Goal: Information Seeking & Learning: Check status

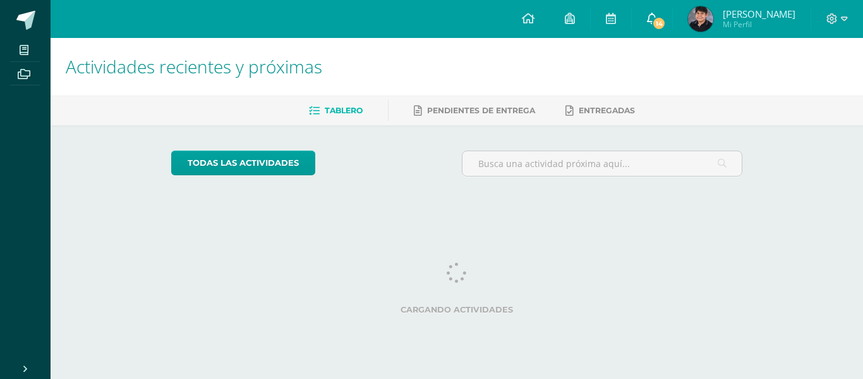
click at [657, 21] on span "14" at bounding box center [659, 23] width 14 height 14
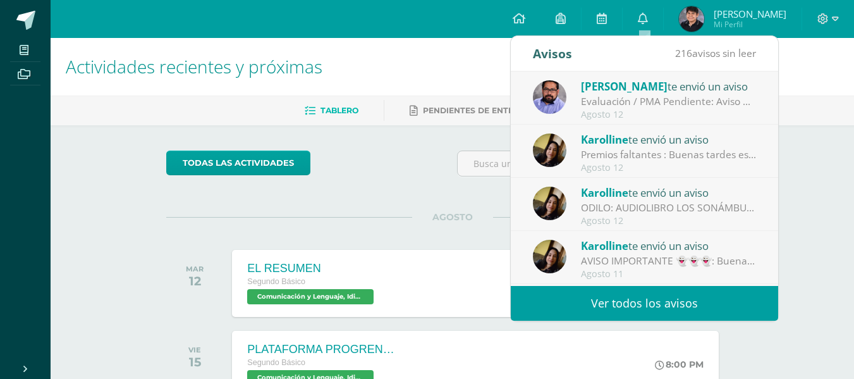
click at [657, 86] on div "Edgar De te envió un aviso" at bounding box center [669, 86] width 176 height 16
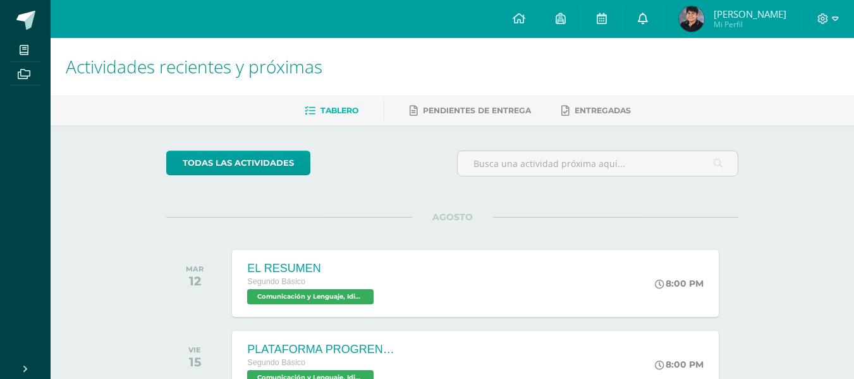
click at [654, 18] on link at bounding box center [642, 19] width 40 height 38
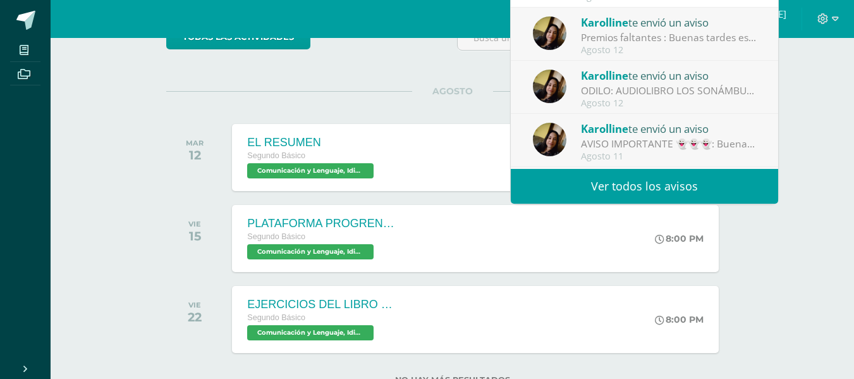
scroll to position [126, 0]
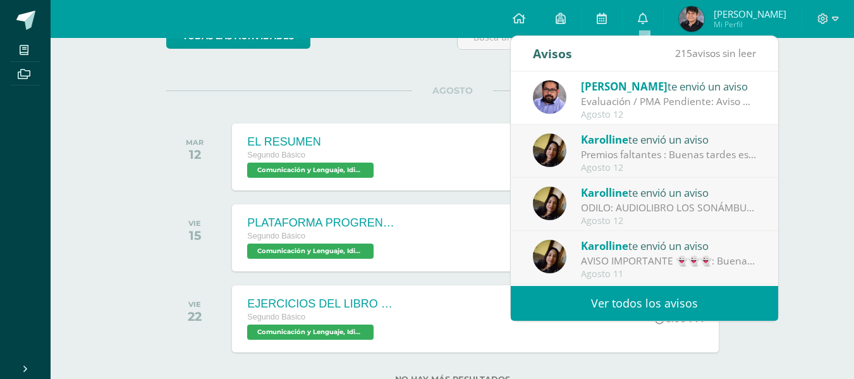
click at [601, 146] on span "Karolline" at bounding box center [604, 139] width 47 height 15
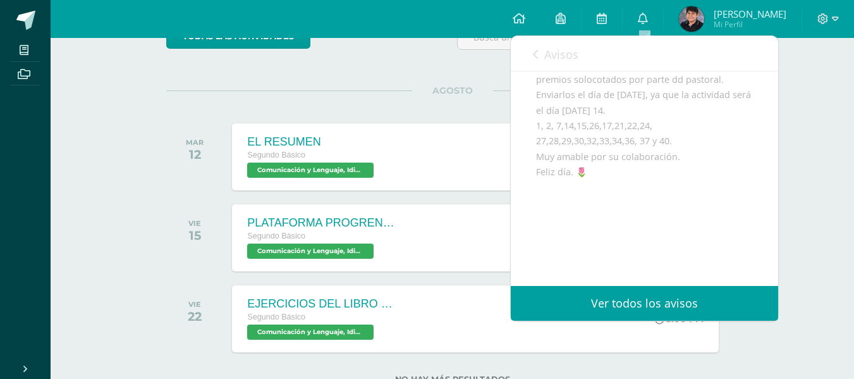
scroll to position [190, 0]
click at [536, 56] on icon at bounding box center [535, 54] width 5 height 10
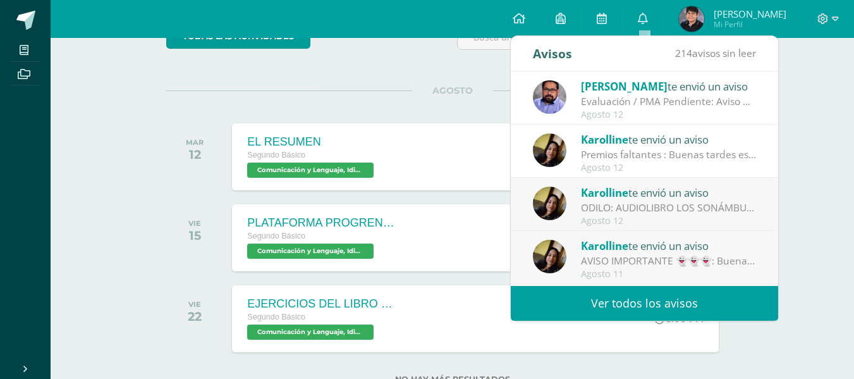
click at [629, 210] on div "ODILO: AUDIOLIBRO LOS SONÁMBULOS: Buenas tardes chicos, se ha habilitado el aud…" at bounding box center [669, 207] width 176 height 15
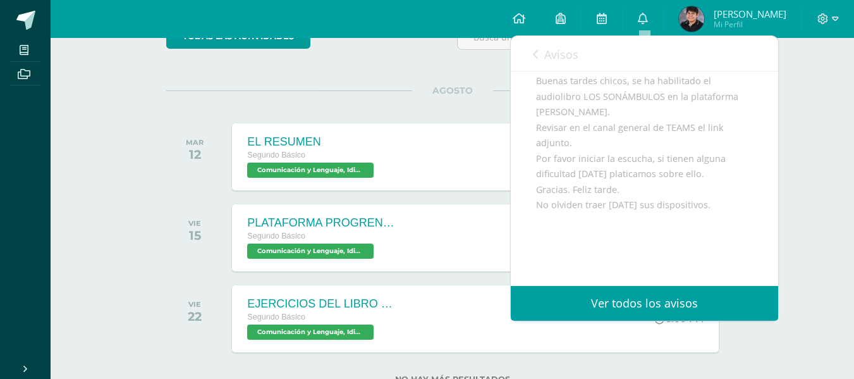
scroll to position [0, 0]
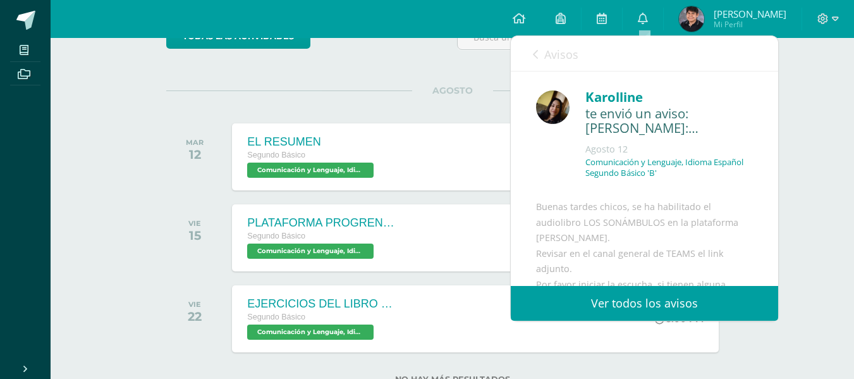
click at [537, 55] on icon at bounding box center [535, 54] width 5 height 10
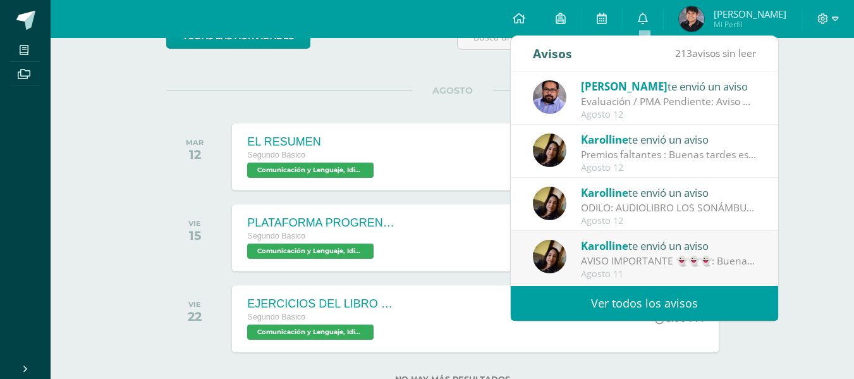
scroll to position [63, 0]
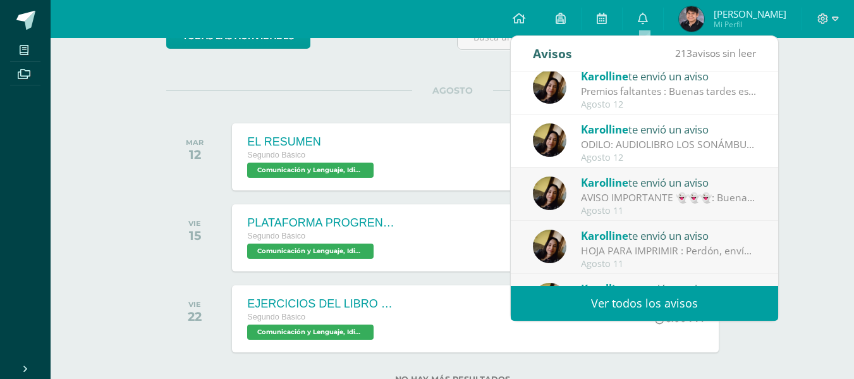
click at [626, 187] on span "Karolline" at bounding box center [604, 182] width 47 height 15
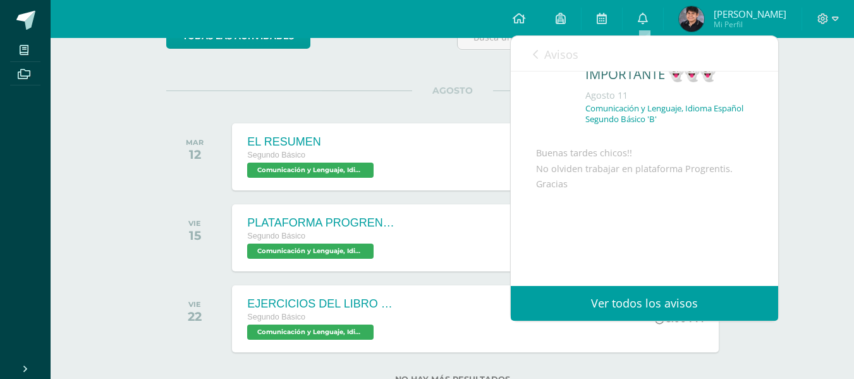
scroll to position [126, 0]
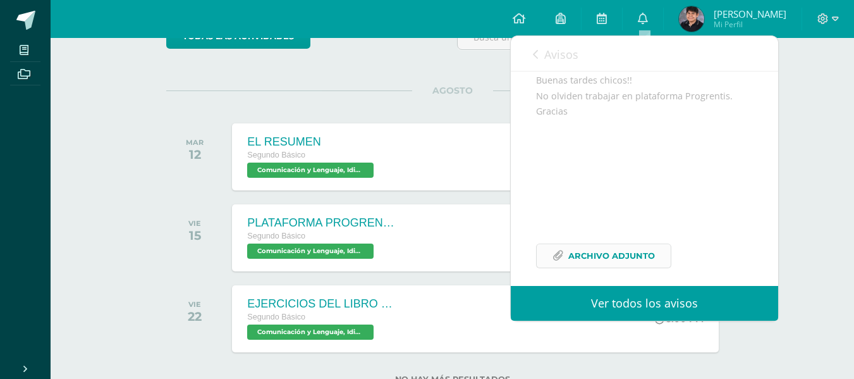
click at [631, 267] on span "Archivo Adjunto" at bounding box center [611, 255] width 87 height 23
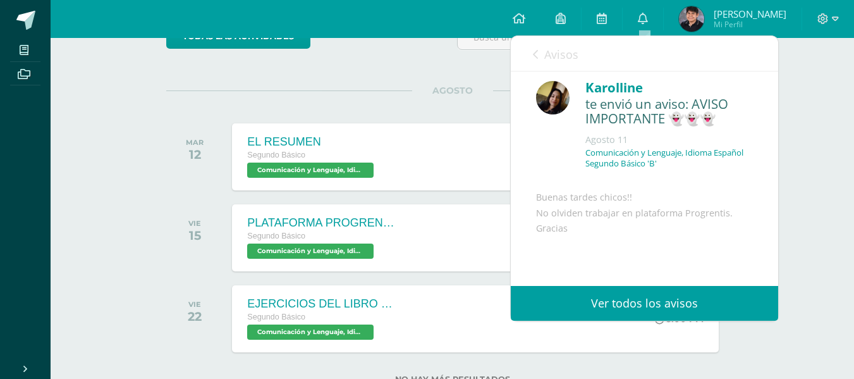
scroll to position [0, 0]
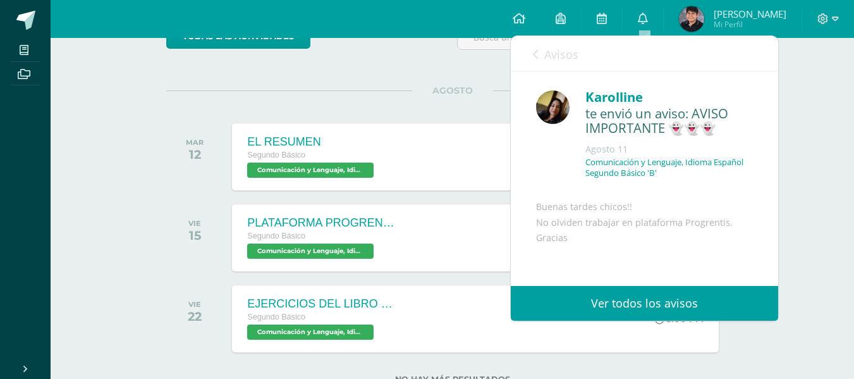
click at [538, 54] on link "Avisos" at bounding box center [555, 54] width 45 height 36
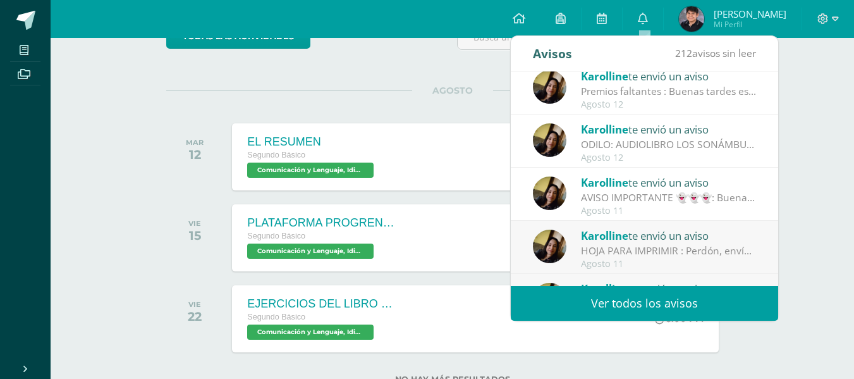
scroll to position [126, 0]
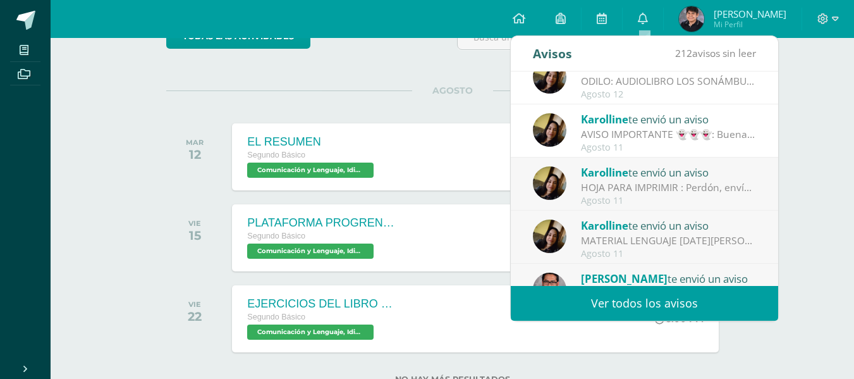
click at [655, 180] on div "HOJA PARA IMPRIMIR : Perdón, envío documento para impresión. Gracias." at bounding box center [669, 187] width 176 height 15
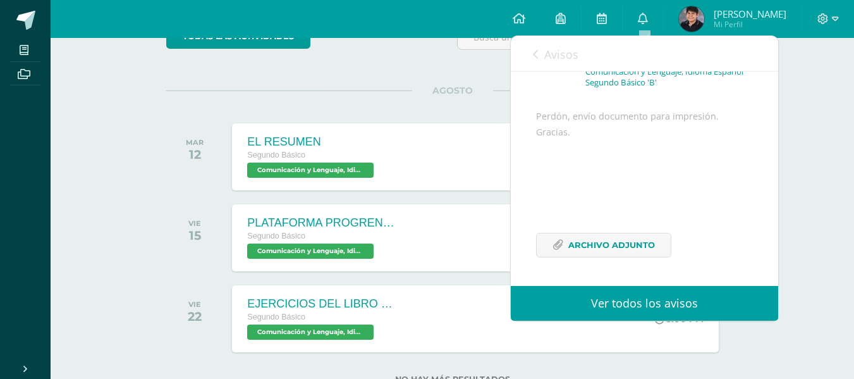
scroll to position [121, 0]
click at [616, 243] on span "Archivo Adjunto" at bounding box center [611, 244] width 87 height 23
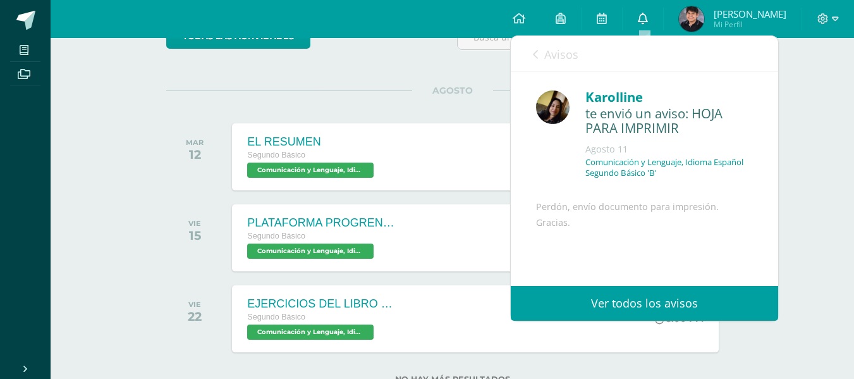
click at [641, 16] on icon at bounding box center [643, 18] width 10 height 11
click at [630, 87] on div "Karolline" at bounding box center [668, 97] width 167 height 20
click at [371, 83] on div "todas las Actividades No tienes actividades Échale un vistazo a los demás perío…" at bounding box center [452, 211] width 622 height 425
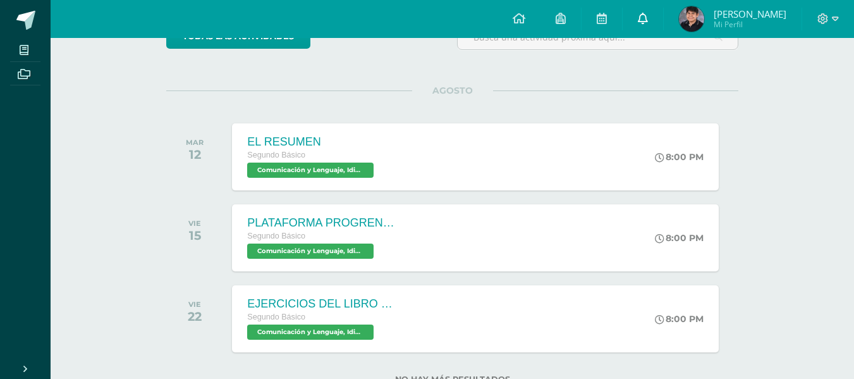
click at [643, 27] on link at bounding box center [642, 19] width 40 height 38
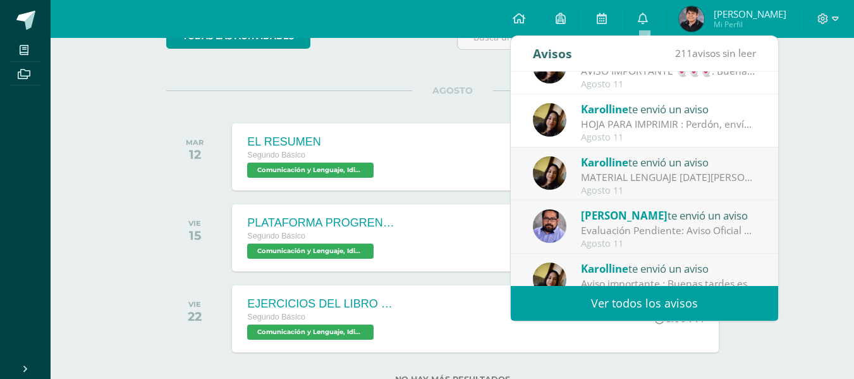
scroll to position [210, 0]
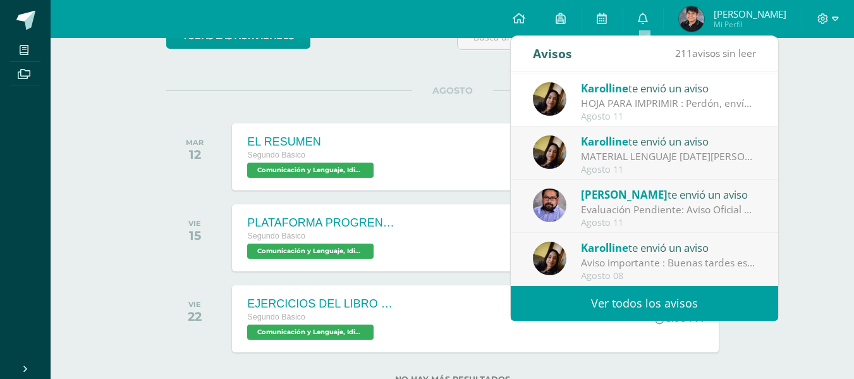
click at [647, 150] on div "MATERIAL LENGUAJE [DATE][PERSON_NAME] : Buenas tardes estimados alumnos. Envío …" at bounding box center [669, 156] width 176 height 15
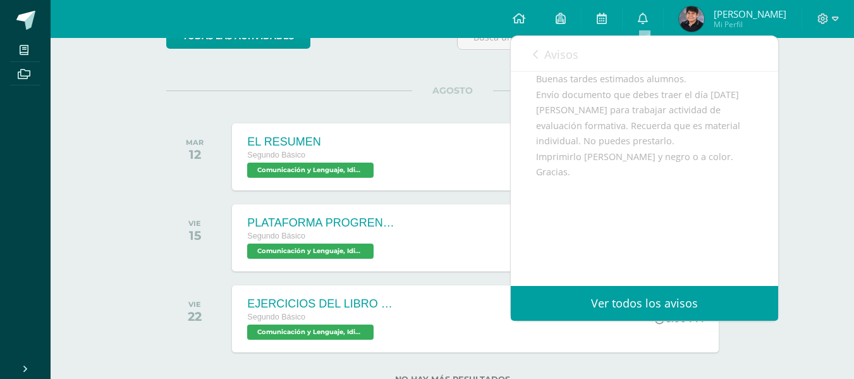
scroll to position [172, 0]
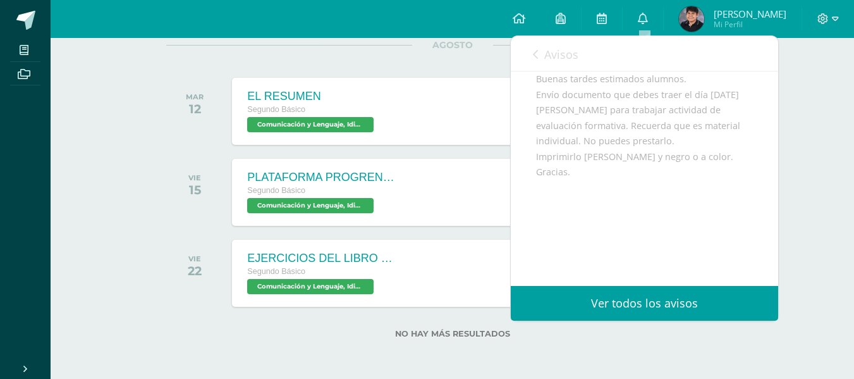
click at [825, 166] on div "Actividades recientes y próximas Tablero Pendientes de entrega Entregadas todas…" at bounding box center [452, 122] width 803 height 512
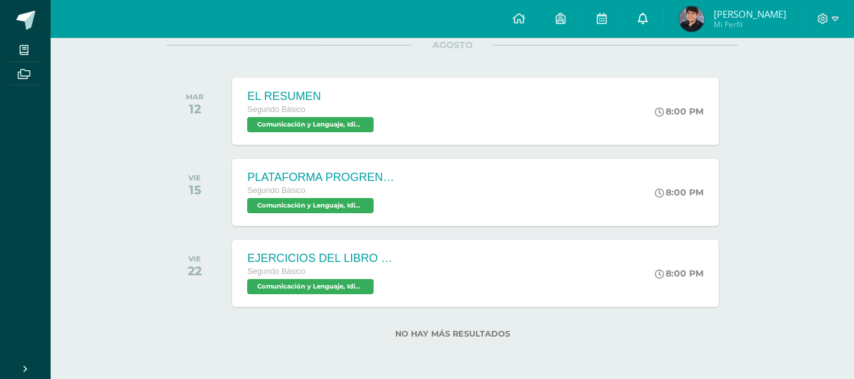
click at [650, 8] on link at bounding box center [642, 19] width 40 height 38
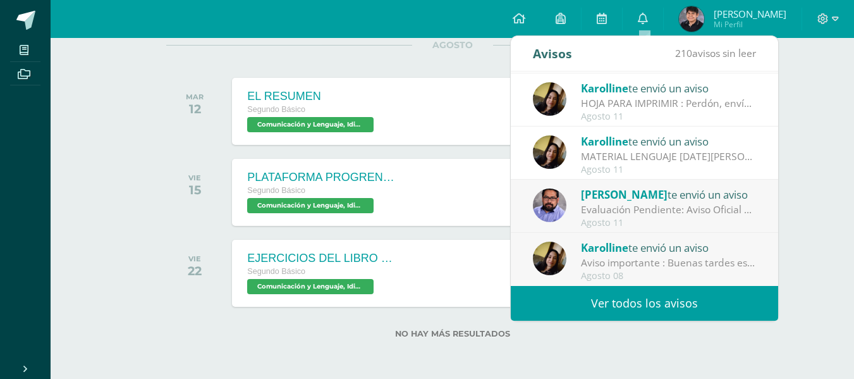
click at [638, 210] on div "Evaluación Pendiente: Aviso Oficial A todos los estudiantes: Se les informa que…" at bounding box center [669, 209] width 176 height 15
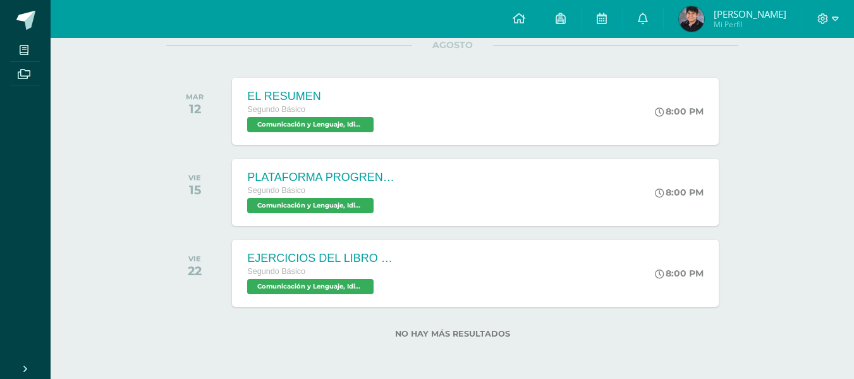
click at [794, 173] on div "Actividades recientes y próximas Tablero Pendientes de entrega Entregadas todas…" at bounding box center [452, 122] width 803 height 512
click at [640, 11] on link at bounding box center [642, 19] width 40 height 38
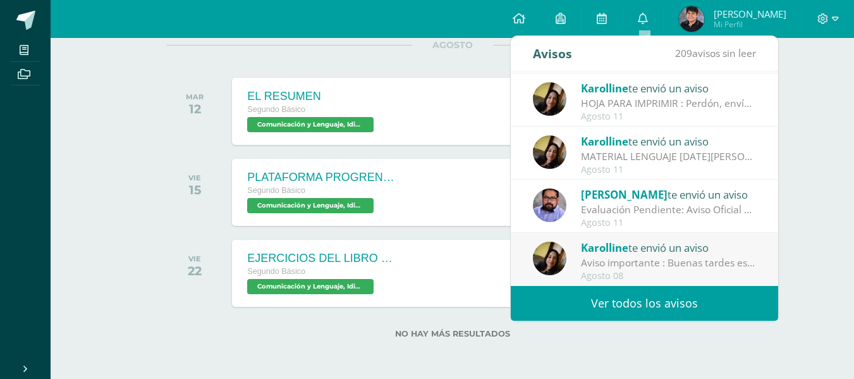
click at [612, 269] on div "Aviso importante : Buenas tardes estimados padres y alumnos. Solicito de su fin…" at bounding box center [669, 262] width 176 height 15
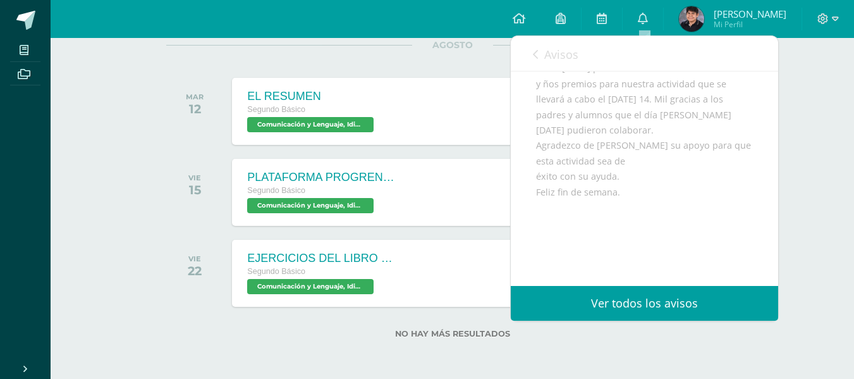
click at [801, 72] on div "Actividades recientes y próximas Tablero Pendientes de entrega Entregadas todas…" at bounding box center [452, 122] width 803 height 512
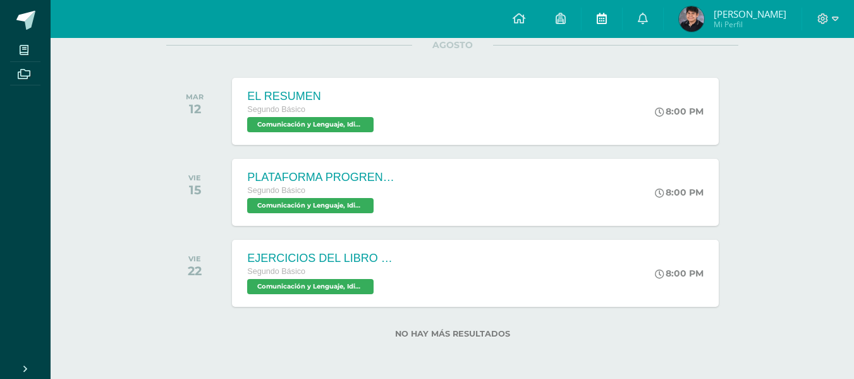
click at [601, 16] on icon at bounding box center [602, 18] width 10 height 11
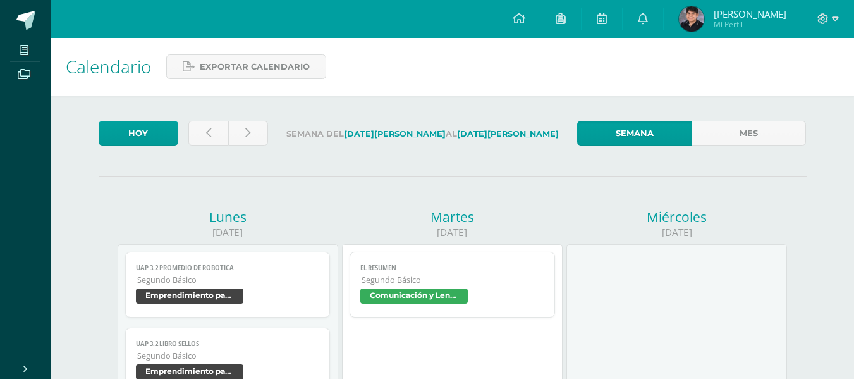
click at [712, 15] on span "Lester Francisco Mi Perfil" at bounding box center [732, 18] width 112 height 25
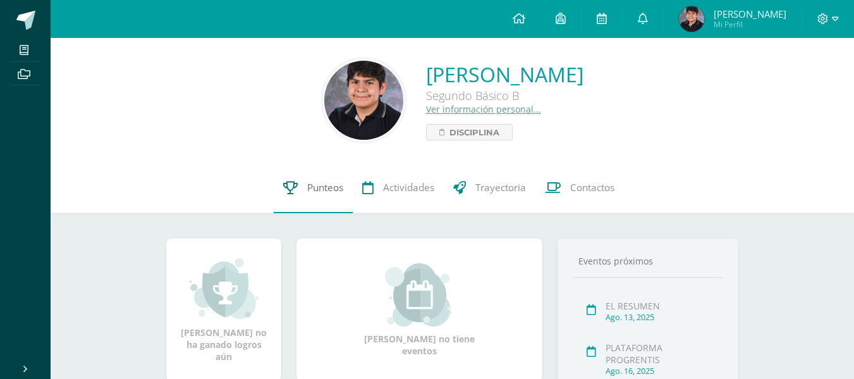
click at [329, 192] on span "Punteos" at bounding box center [325, 187] width 36 height 13
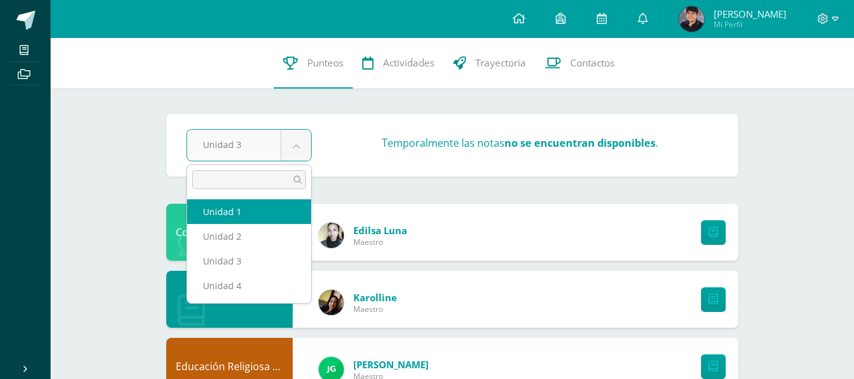
select select "Unidad 1"
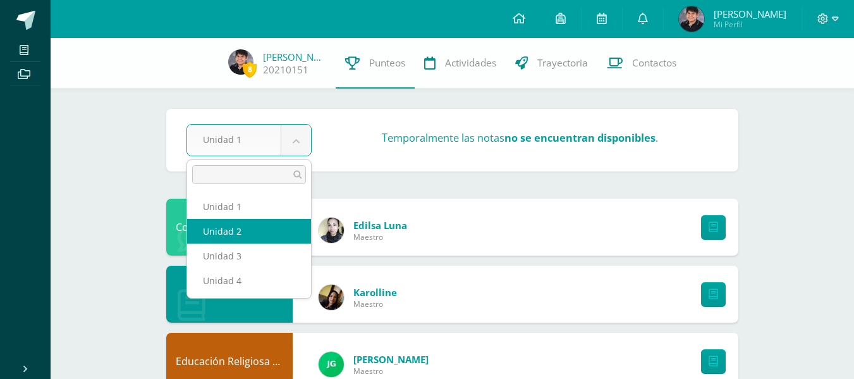
select select "Unidad 2"
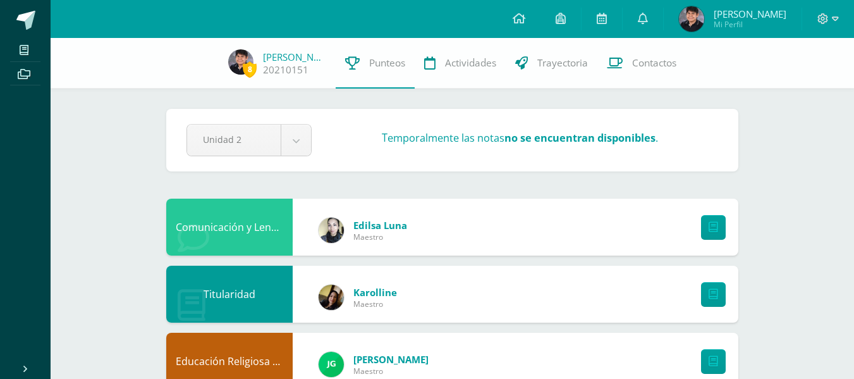
click at [692, 13] on img at bounding box center [691, 18] width 25 height 25
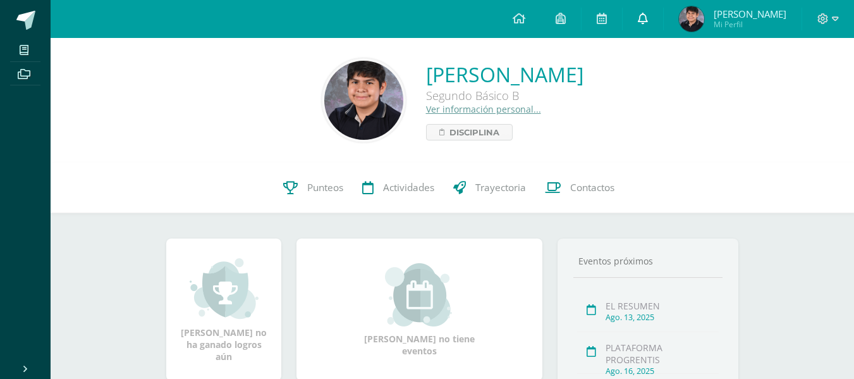
click at [638, 20] on link at bounding box center [642, 19] width 40 height 38
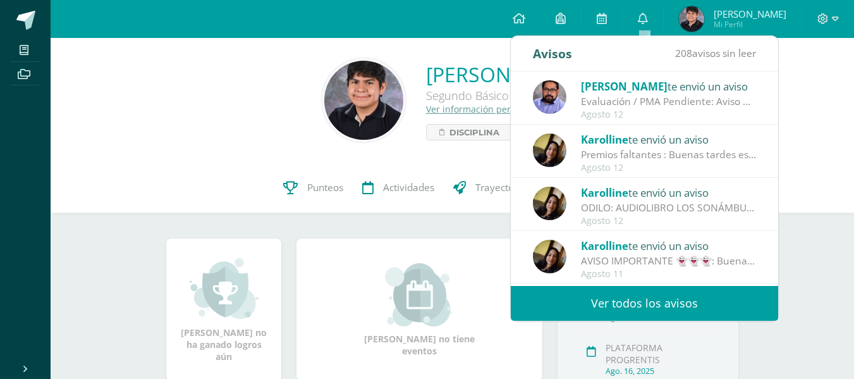
click at [656, 298] on link "Ver todos los avisos" at bounding box center [644, 303] width 267 height 35
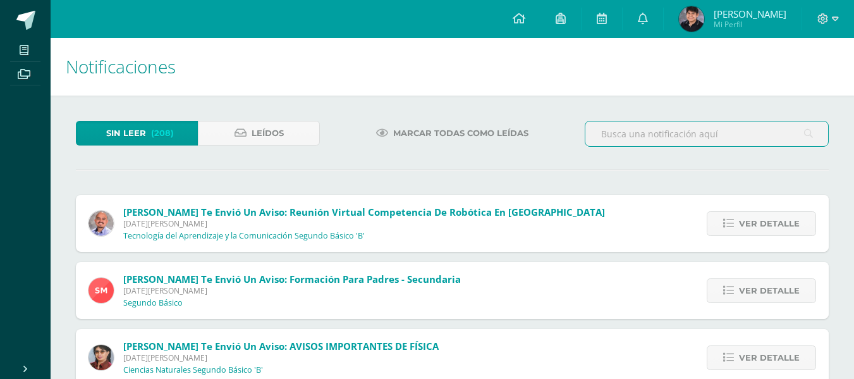
click at [644, 138] on input "text" at bounding box center [706, 133] width 243 height 25
type input "fotografia"
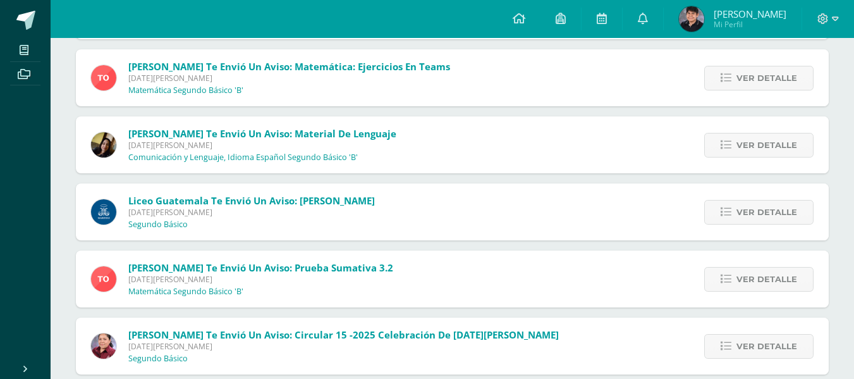
scroll to position [1049, 0]
